Goal: Check status: Check status

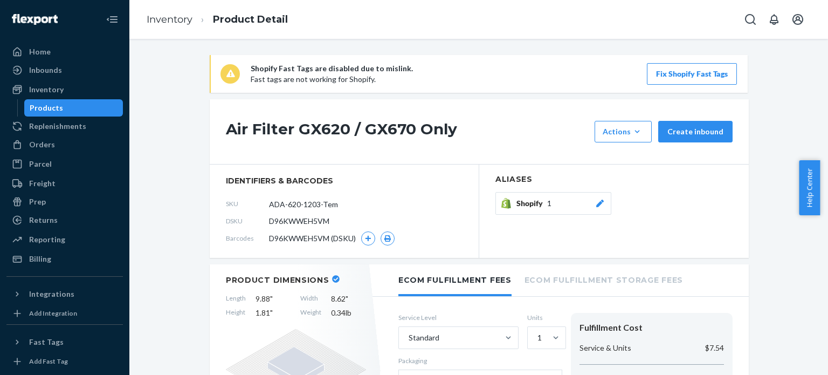
click at [528, 205] on span "Shopify" at bounding box center [532, 203] width 31 height 11
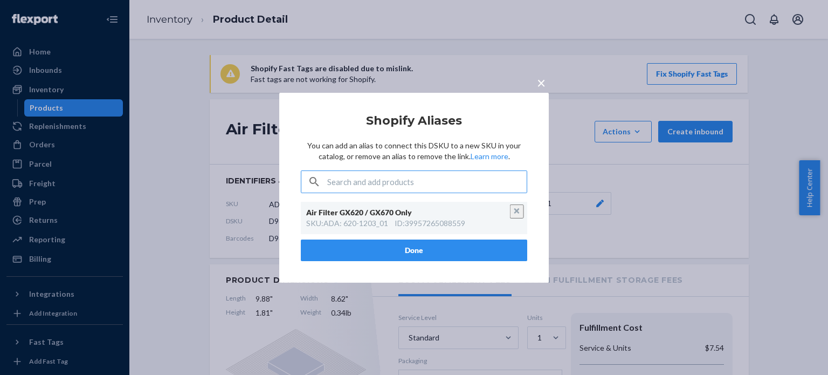
click at [539, 80] on span "×" at bounding box center [541, 82] width 9 height 18
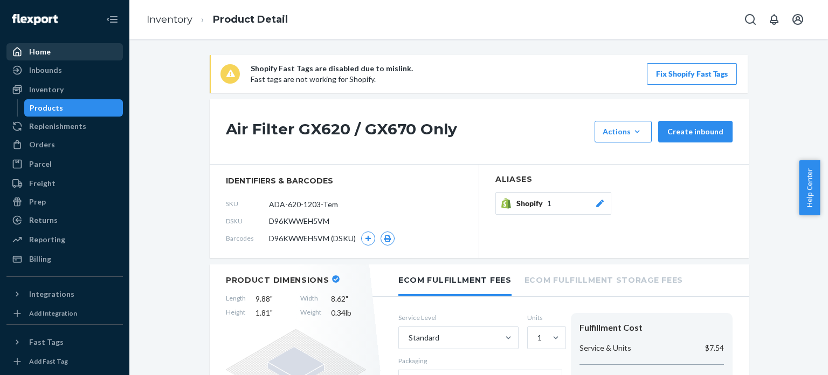
click at [39, 51] on div "Home" at bounding box center [40, 51] width 22 height 11
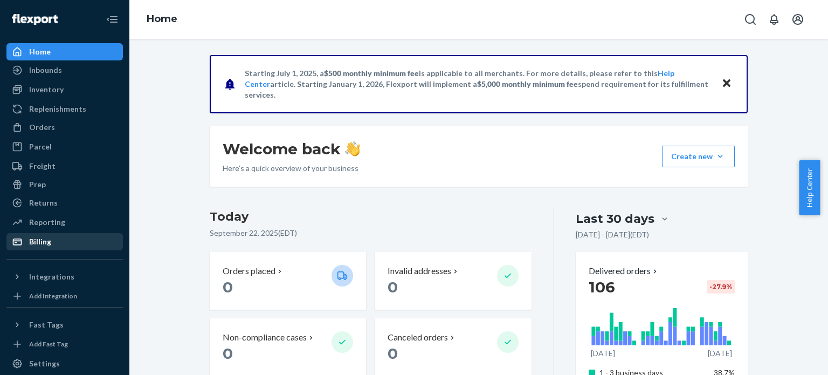
click at [43, 237] on div "Billing" at bounding box center [40, 241] width 22 height 11
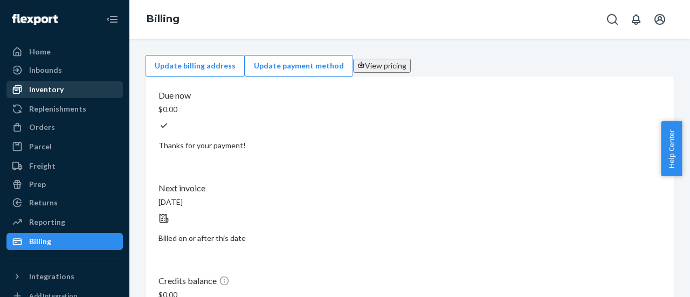
click at [43, 93] on div "Inventory" at bounding box center [46, 89] width 35 height 11
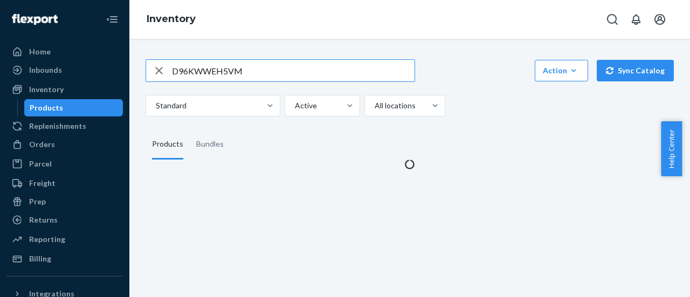
click at [271, 67] on input "D96KWWEH5VM" at bounding box center [293, 71] width 243 height 22
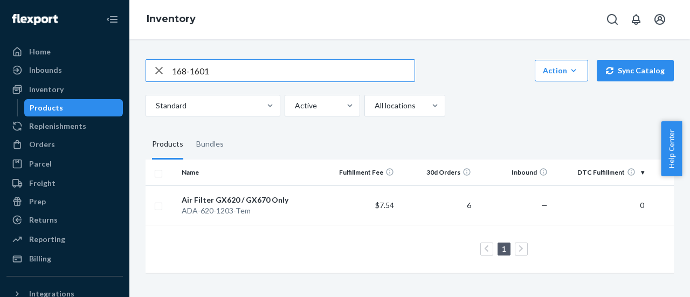
type input "168-1601"
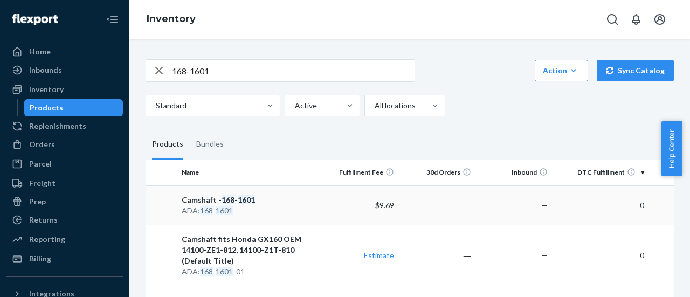
click at [431, 201] on td "―" at bounding box center [437, 205] width 77 height 39
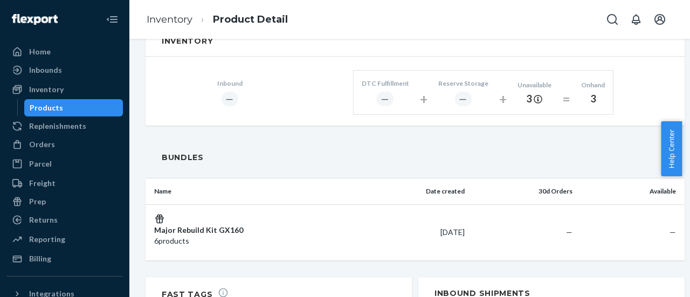
scroll to position [647, 0]
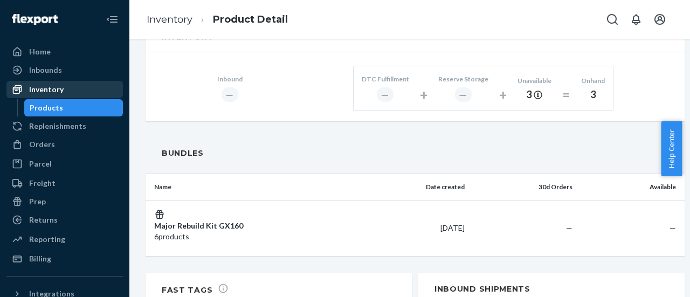
click at [51, 91] on div "Inventory" at bounding box center [46, 89] width 35 height 11
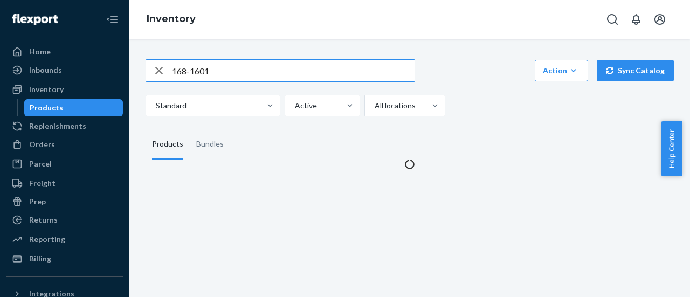
drag, startPoint x: 169, startPoint y: 72, endPoint x: 159, endPoint y: 71, distance: 10.3
click at [159, 71] on div "168-1601" at bounding box center [280, 71] width 269 height 22
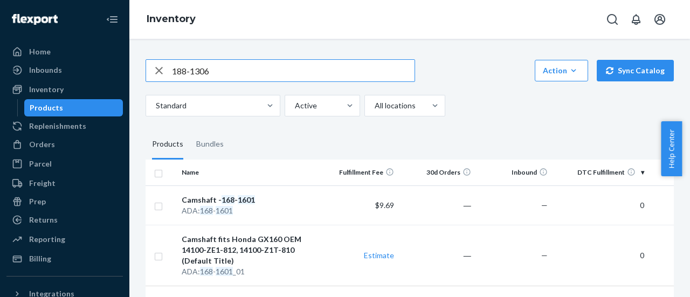
type input "188-1306"
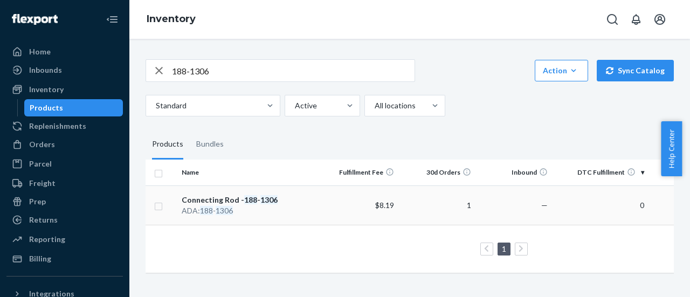
click at [333, 205] on td "$8.19" at bounding box center [360, 205] width 77 height 39
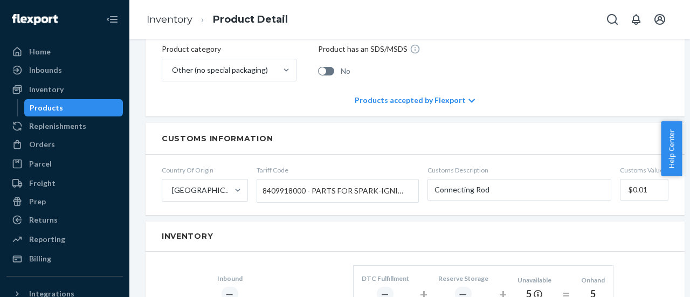
scroll to position [485, 0]
